Goal: Information Seeking & Learning: Check status

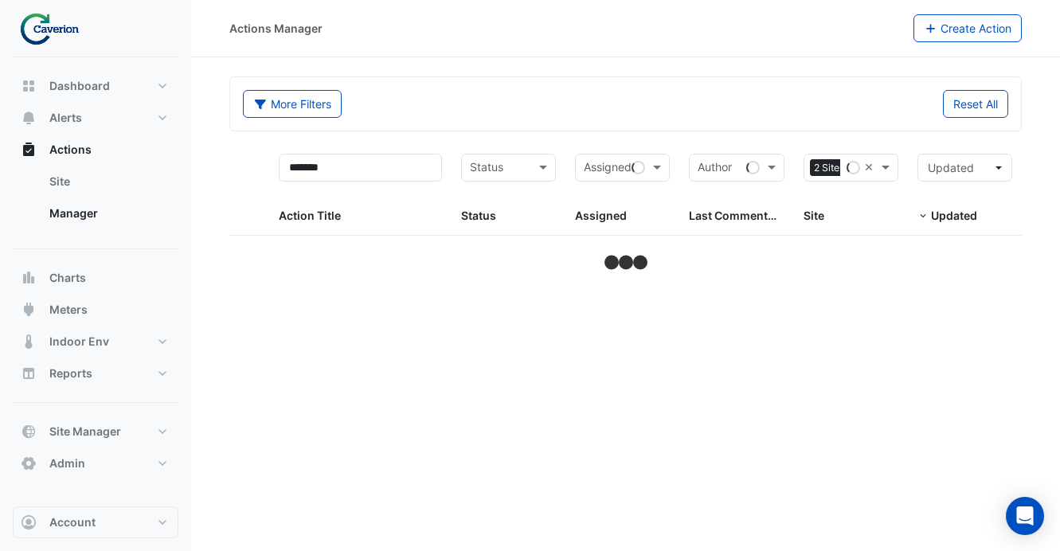
select select "***"
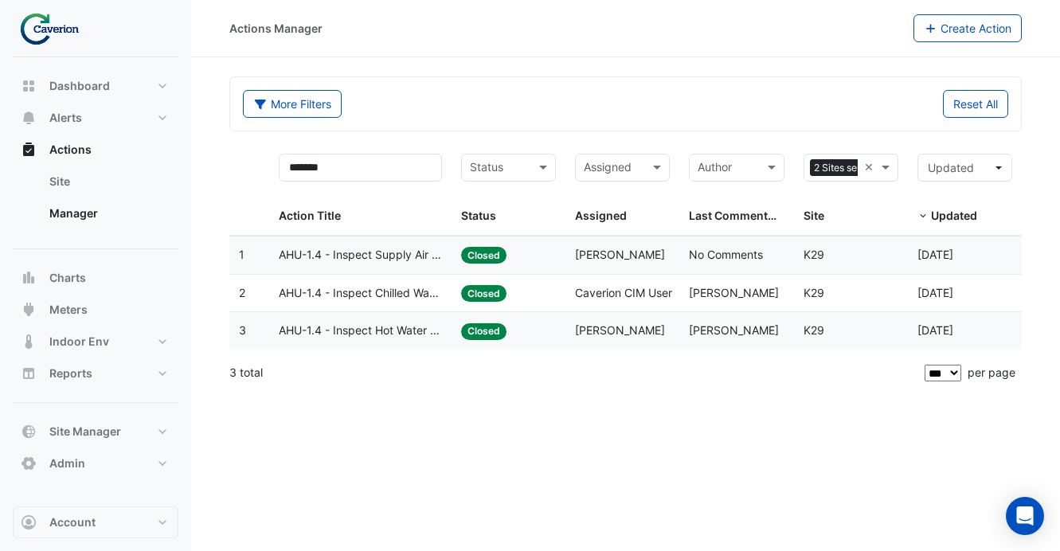
click at [408, 299] on span "AHU-1.4 - Inspect Chilled Water Valve Stuck Open" at bounding box center [360, 293] width 163 height 18
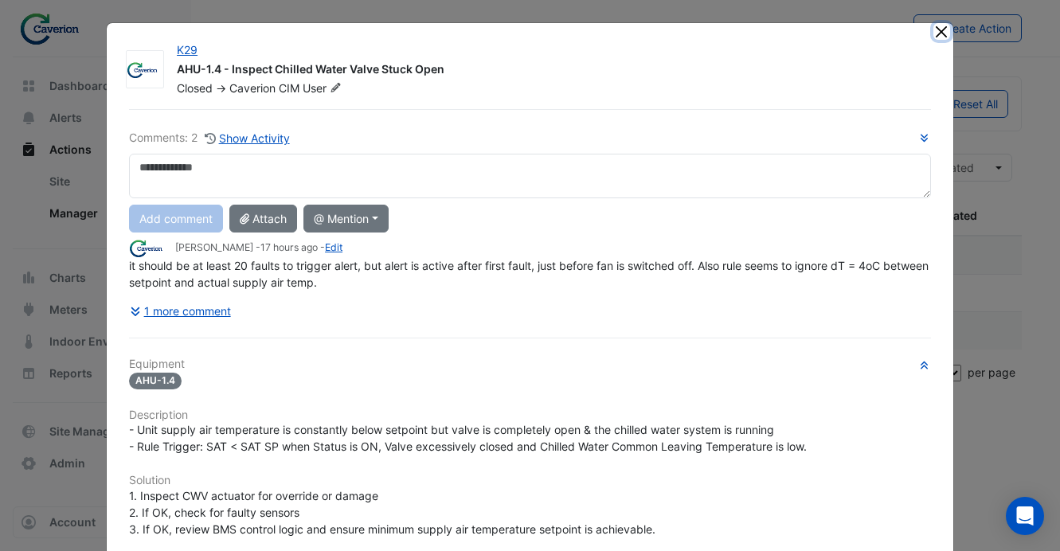
click at [940, 29] on button "Close" at bounding box center [941, 31] width 17 height 17
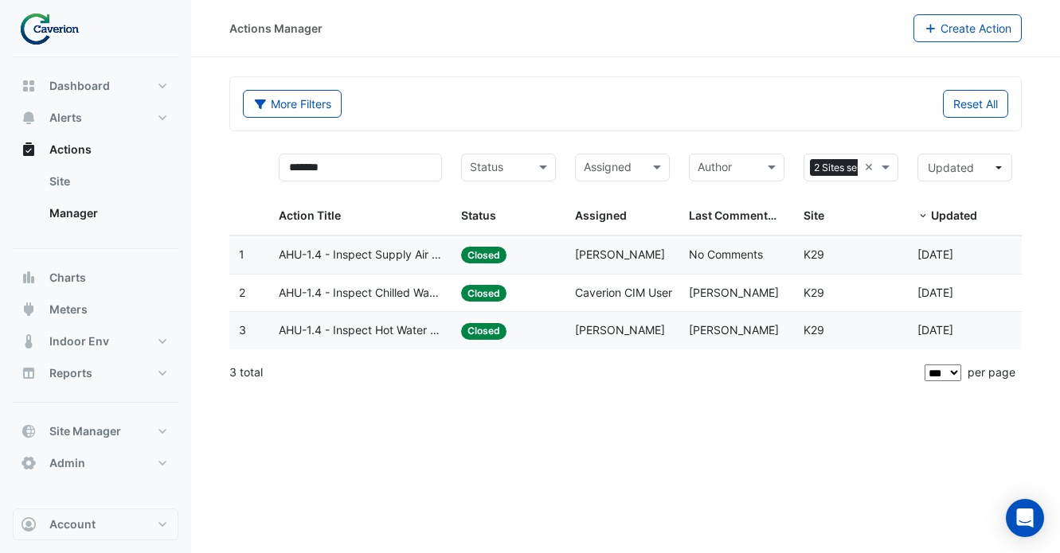
drag, startPoint x: 1001, startPoint y: 295, endPoint x: 929, endPoint y: 298, distance: 71.7
click at [929, 298] on div "Updated: [DATE]" at bounding box center [964, 293] width 95 height 18
click at [792, 293] on datatable-body-cell "Last Commented: [PERSON_NAME]" at bounding box center [736, 293] width 114 height 37
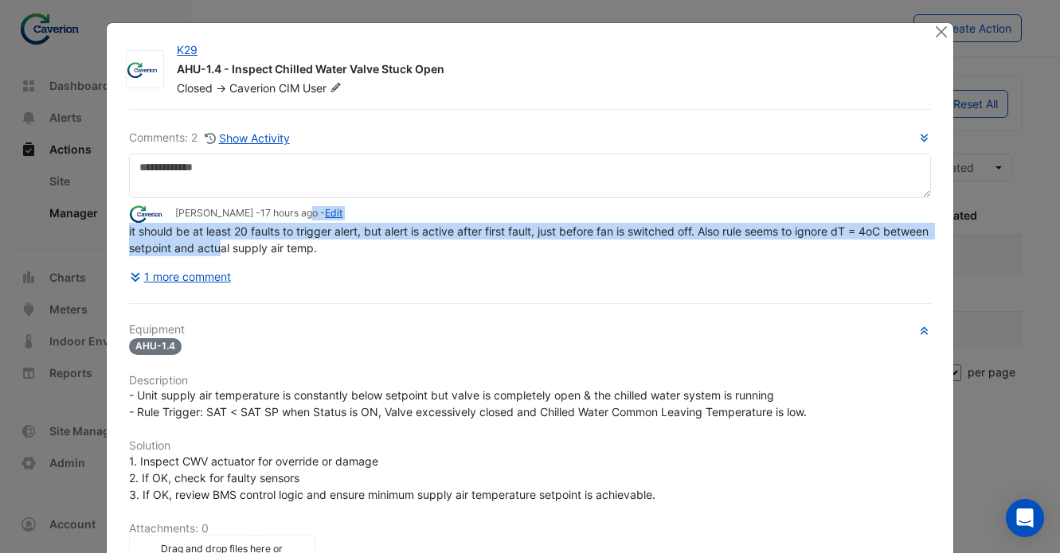
drag, startPoint x: 313, startPoint y: 248, endPoint x: 271, endPoint y: 239, distance: 43.3
click at [271, 239] on app-ticket-comment "[PERSON_NAME] - 17 hours ago - Edit it should be at least 20 faults to trigger …" at bounding box center [530, 231] width 802 height 52
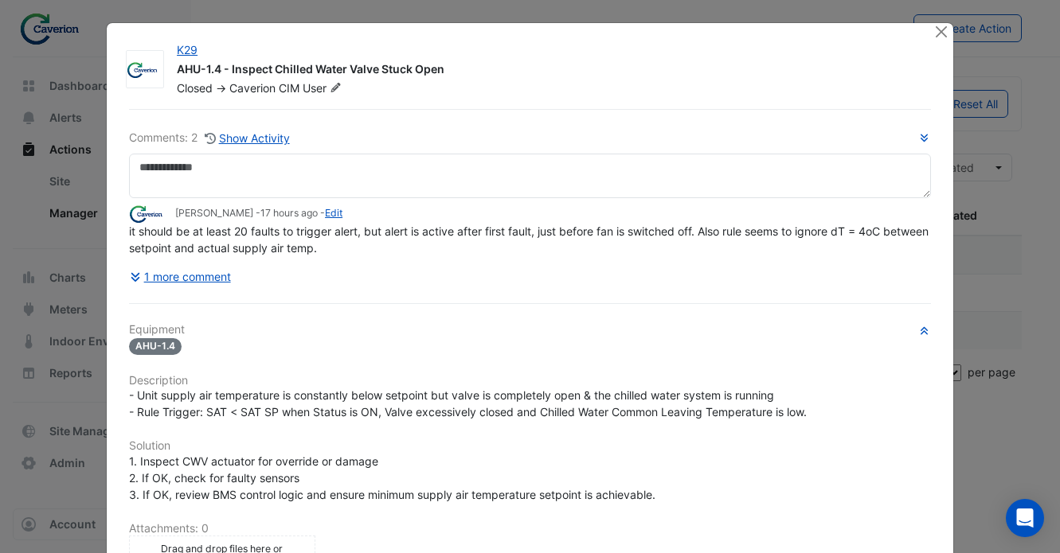
click at [279, 212] on span "17 hours ago" at bounding box center [288, 213] width 57 height 12
click at [217, 285] on button "1 more comment" at bounding box center [180, 277] width 103 height 28
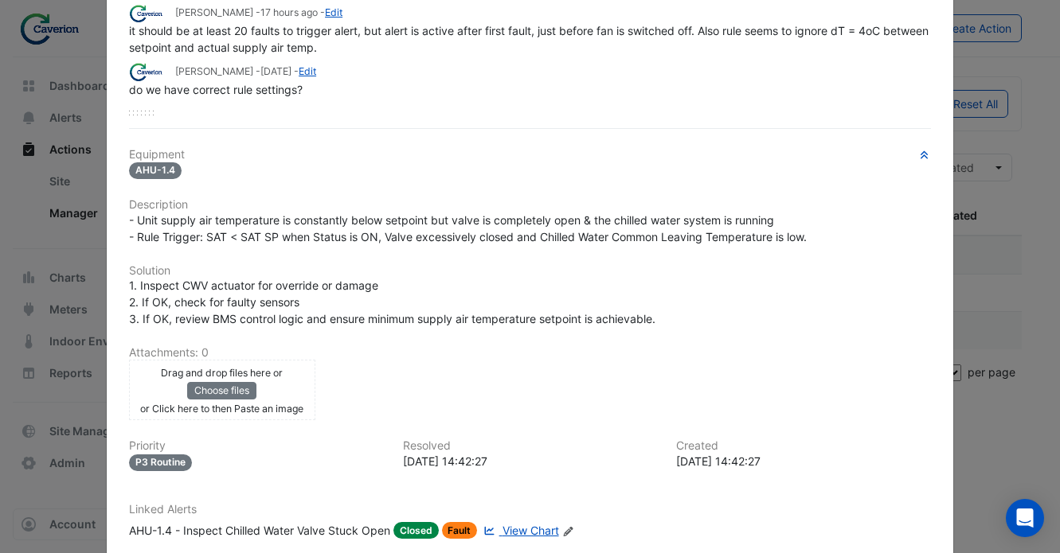
scroll to position [293, 0]
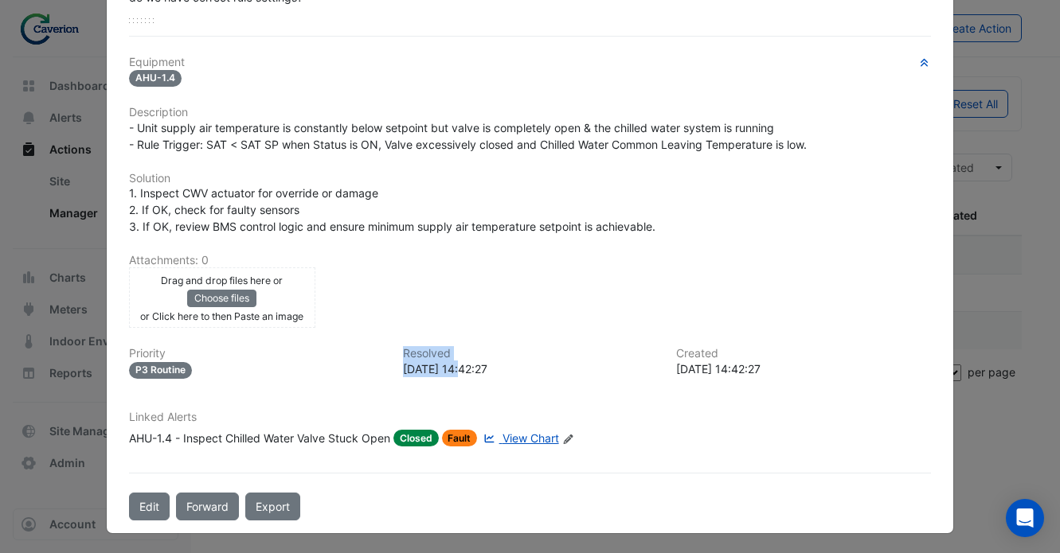
drag, startPoint x: 464, startPoint y: 366, endPoint x: 379, endPoint y: 364, distance: 85.2
click at [379, 364] on div "Priority P3 Routine Resolved [DATE] 14:42:27 Created [DATE] 14:42:27" at bounding box center [529, 369] width 821 height 44
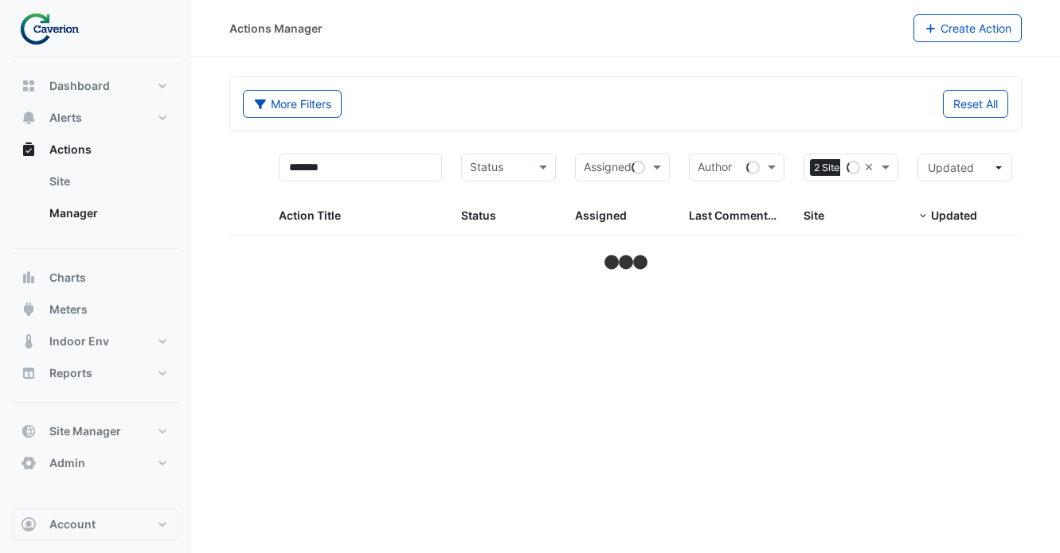
select select "***"
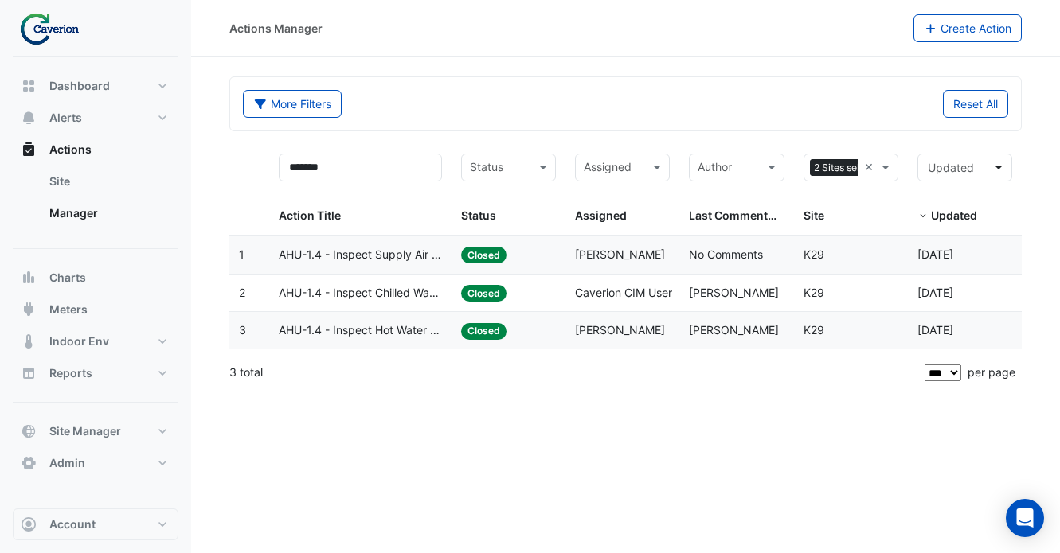
click at [362, 299] on span "AHU-1.4 - Inspect Chilled Water Valve Stuck Open" at bounding box center [360, 293] width 163 height 18
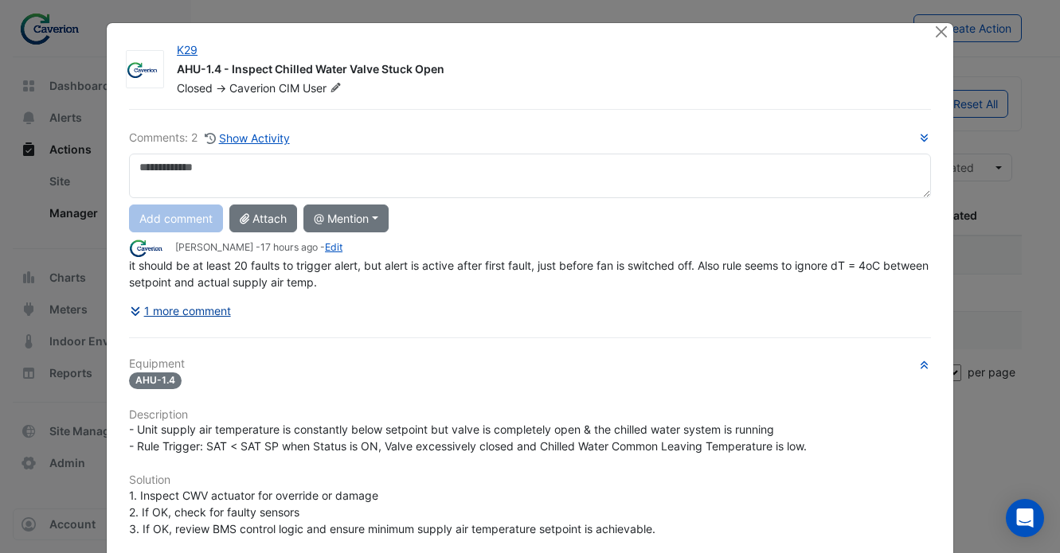
click at [231, 312] on button "1 more comment" at bounding box center [180, 311] width 103 height 28
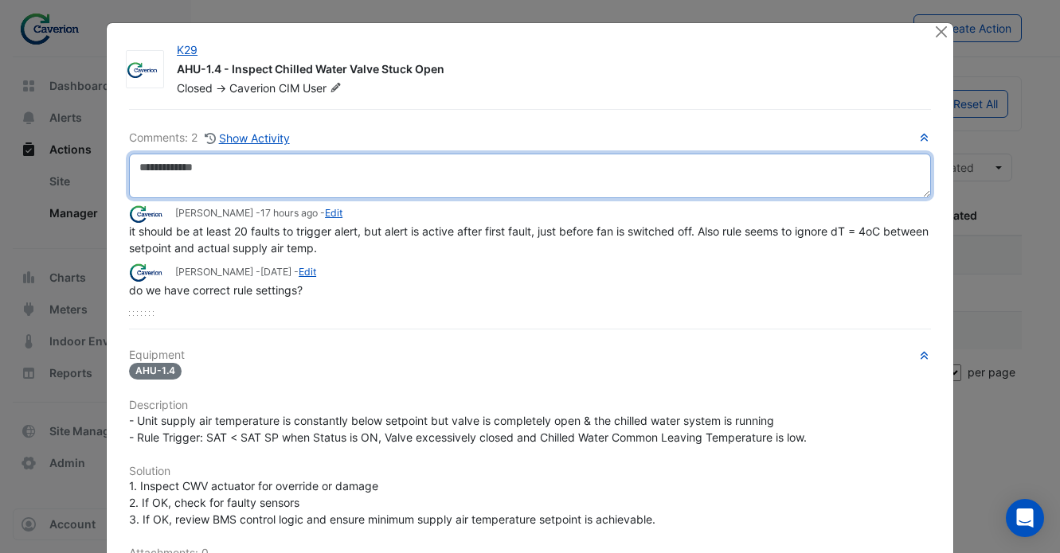
click at [346, 187] on textarea at bounding box center [530, 176] width 802 height 45
